Goal: Information Seeking & Learning: Check status

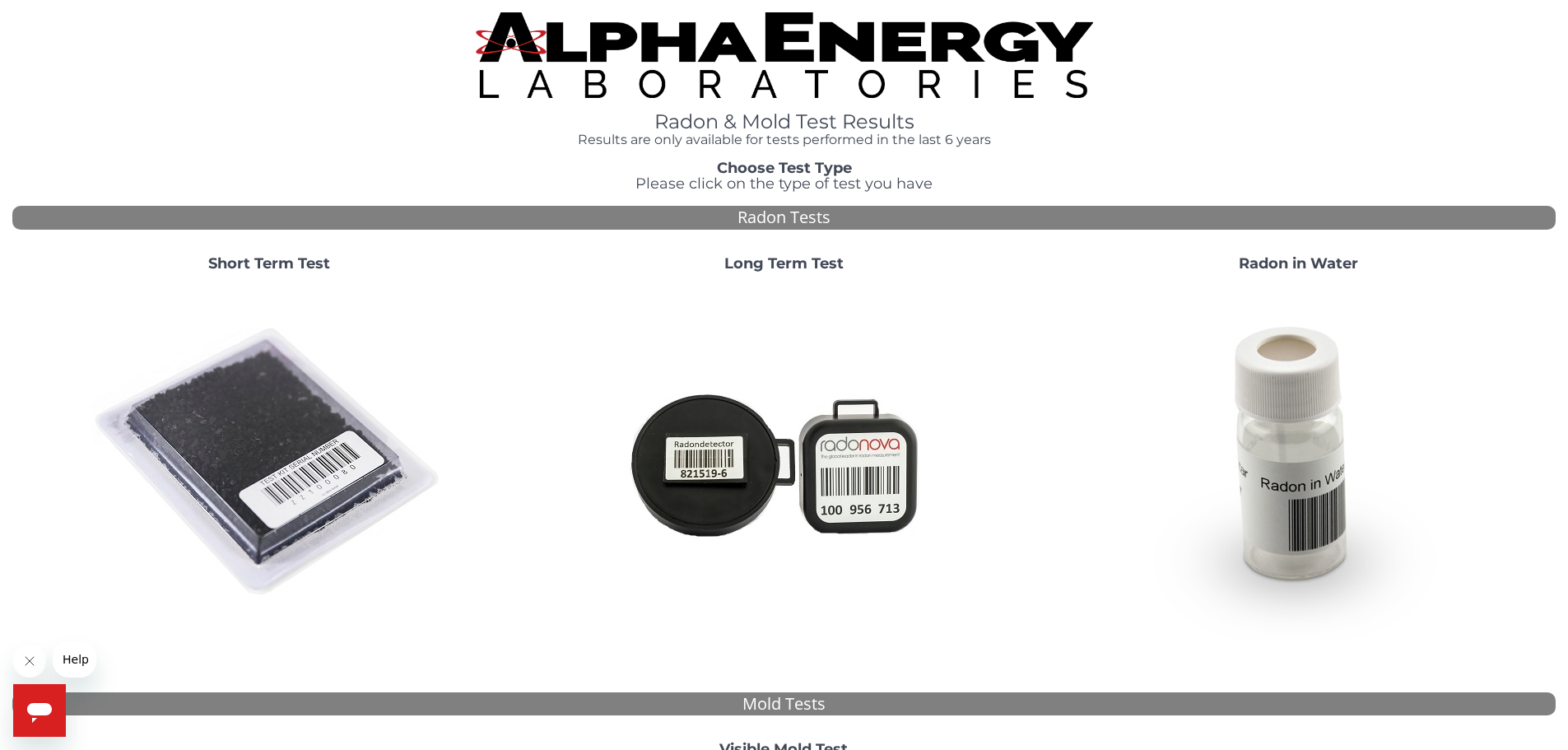
click at [227, 445] on img at bounding box center [269, 462] width 354 height 354
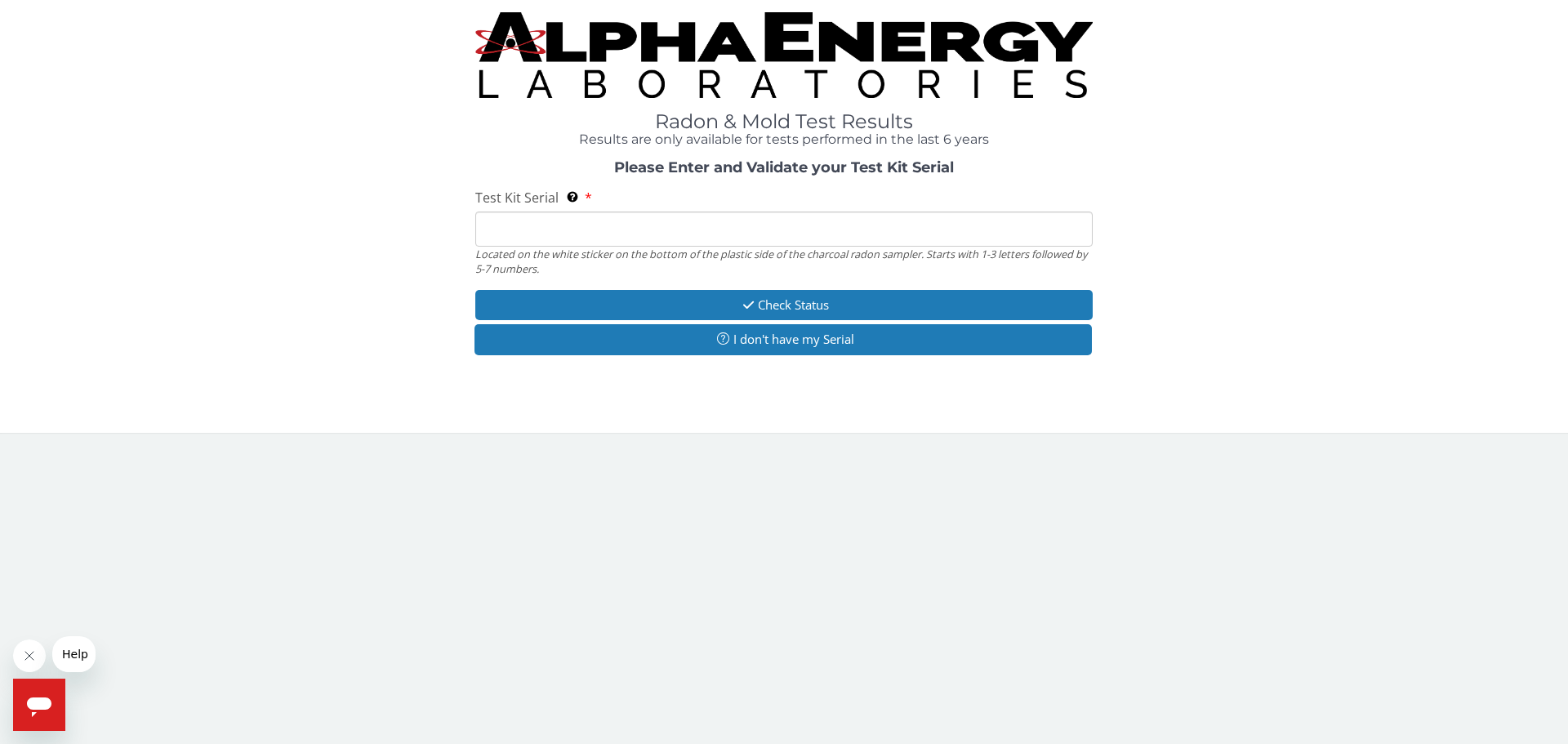
click at [495, 234] on input "Test Kit Serial Located on the white sticker on the bottom of the plastic side …" at bounding box center [784, 228] width 617 height 35
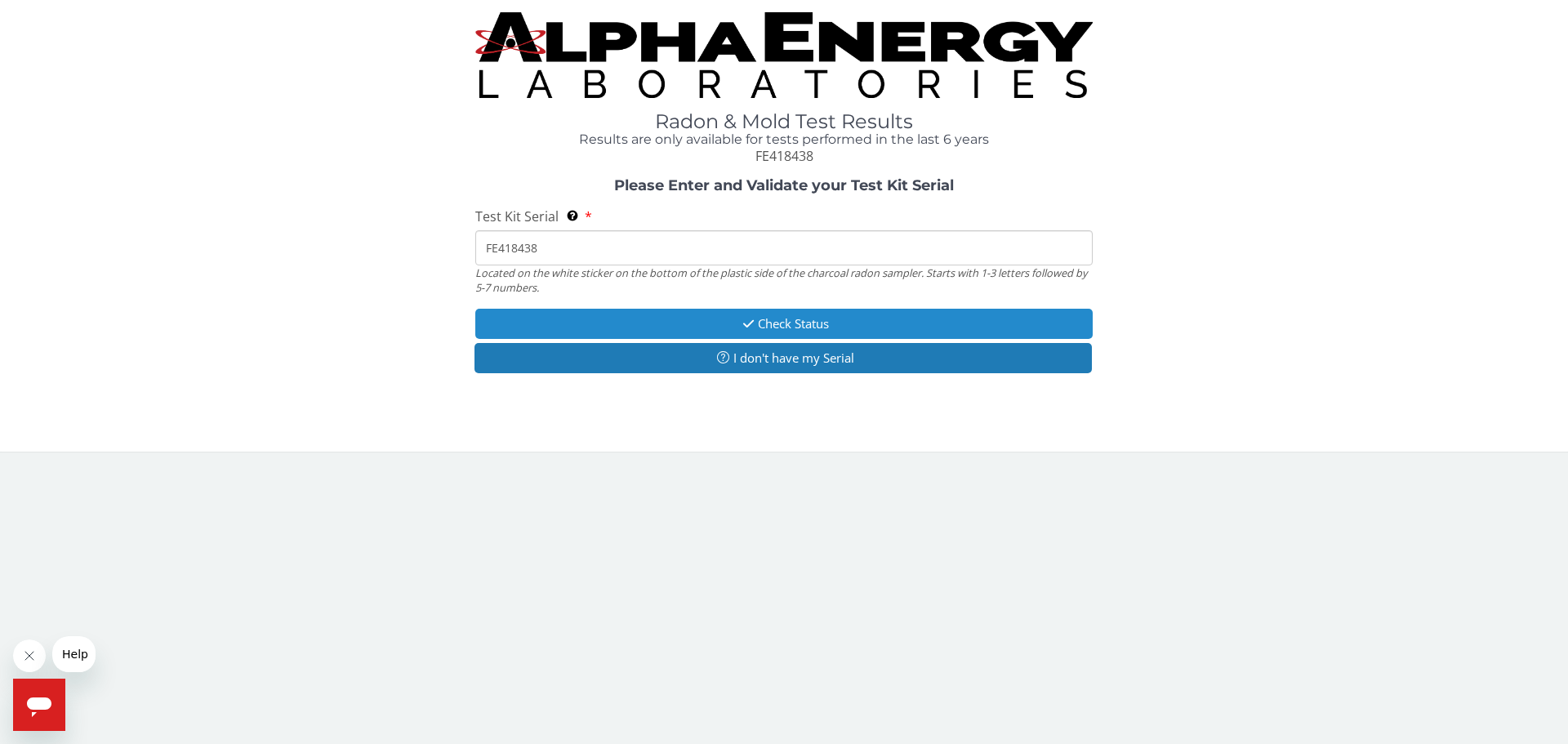
type input "FE418438"
click at [761, 324] on button "Check Status" at bounding box center [784, 324] width 617 height 30
